Goal: Task Accomplishment & Management: Manage account settings

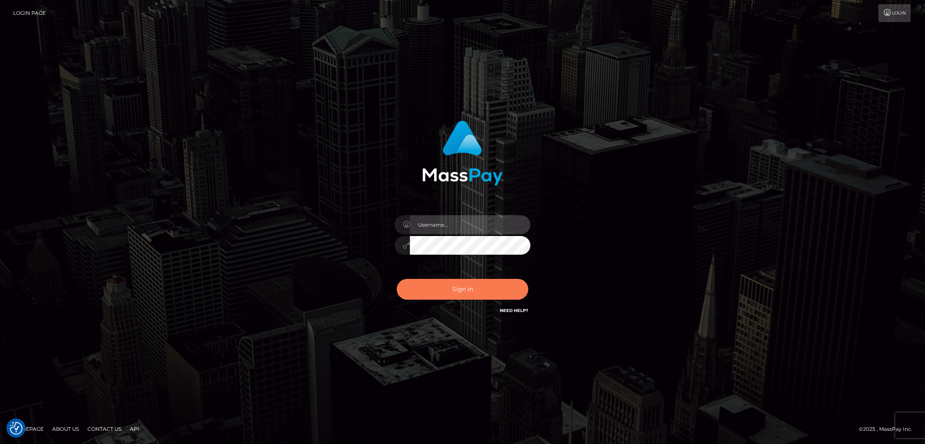
type input "Marcopolo"
click at [476, 289] on button "Sign in" at bounding box center [463, 289] width 132 height 21
type input "Marcopolo"
click at [476, 289] on button "Sign in" at bounding box center [463, 289] width 132 height 21
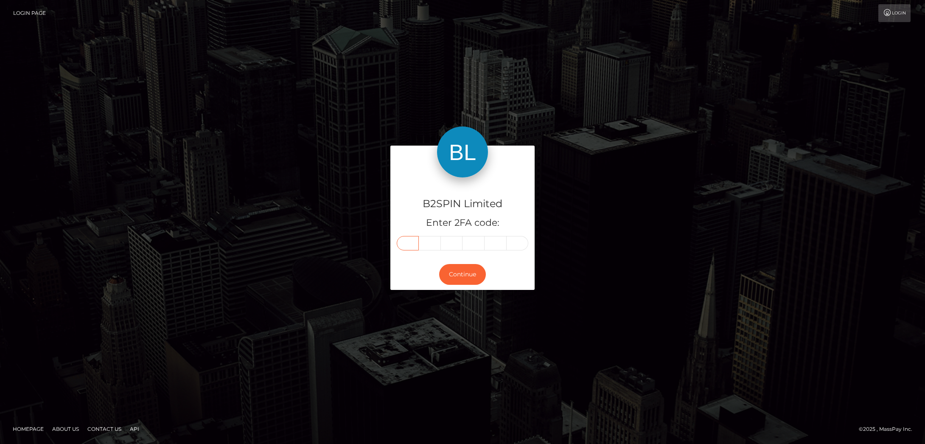
paste input "3"
type input "3"
type input "5"
type input "2"
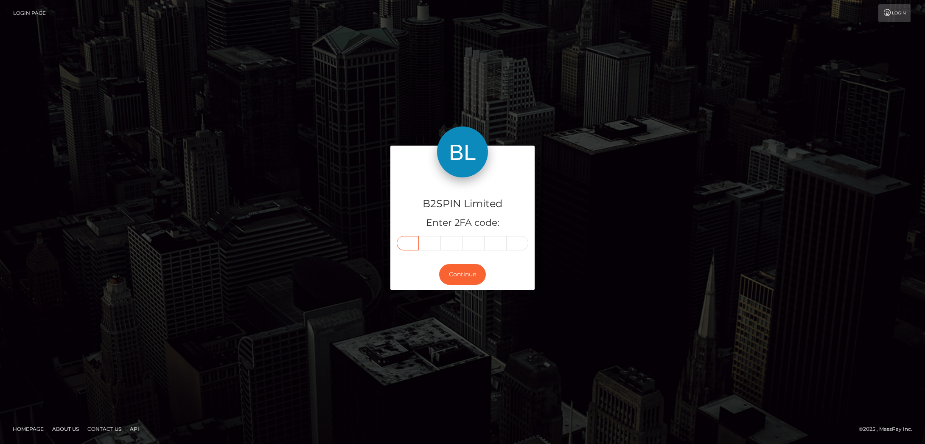
type input "1"
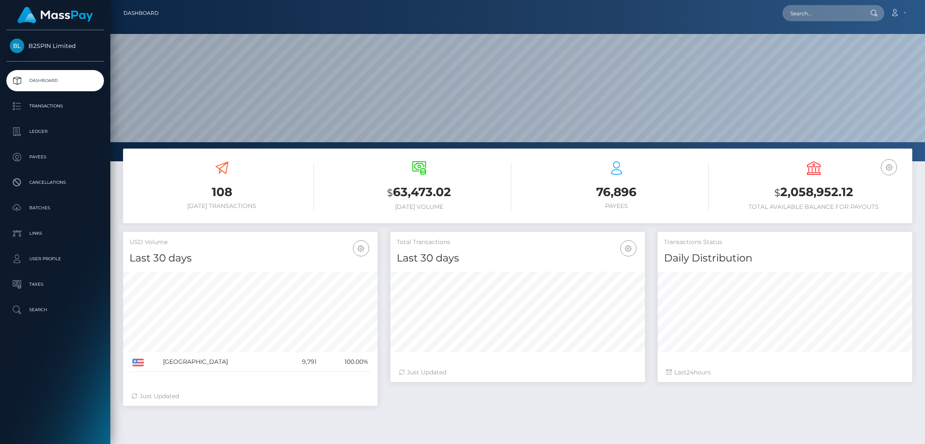
scroll to position [150, 255]
drag, startPoint x: 783, startPoint y: 192, endPoint x: 850, endPoint y: 200, distance: 67.5
click at [850, 200] on h3 "$ 2,058,952.12" at bounding box center [814, 192] width 185 height 17
copy h3 "2,058,952.12"
